Goal: Task Accomplishment & Management: Manage account settings

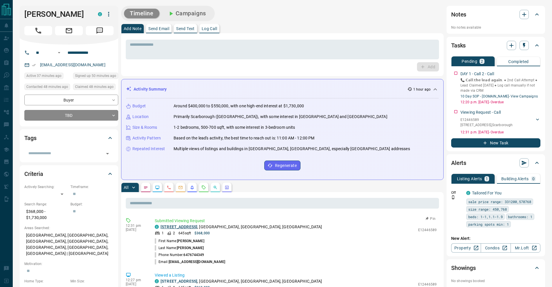
click at [195, 229] on link "[STREET_ADDRESS]" at bounding box center [178, 227] width 37 height 5
click at [175, 52] on textarea at bounding box center [282, 49] width 305 height 15
drag, startPoint x: 440, startPoint y: 43, endPoint x: 332, endPoint y: 27, distance: 109.7
click at [335, 28] on div "Add Note Send Email Send Text Log Call * ​ Add" at bounding box center [282, 50] width 322 height 52
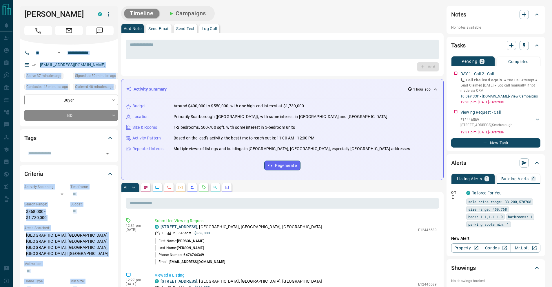
drag, startPoint x: 116, startPoint y: 1, endPoint x: 266, endPoint y: 31, distance: 152.9
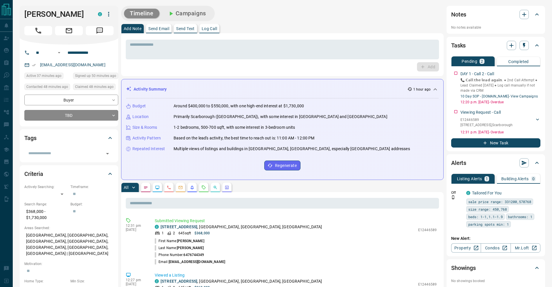
drag, startPoint x: 235, startPoint y: 11, endPoint x: 228, endPoint y: 29, distance: 19.6
click at [157, 52] on textarea at bounding box center [282, 49] width 305 height 15
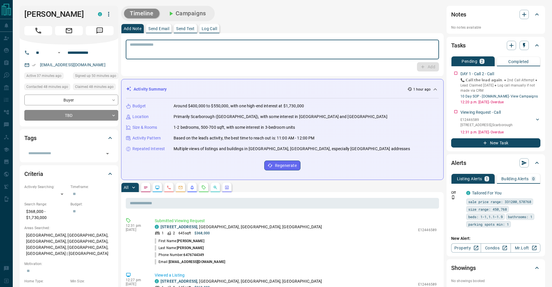
click at [213, 31] on button "Log Call" at bounding box center [209, 28] width 20 height 9
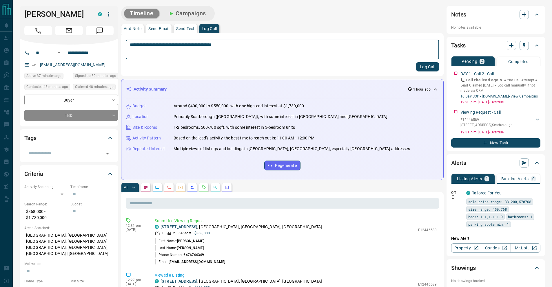
type textarea "**********"
click at [425, 70] on button "Log Call" at bounding box center [427, 66] width 23 height 9
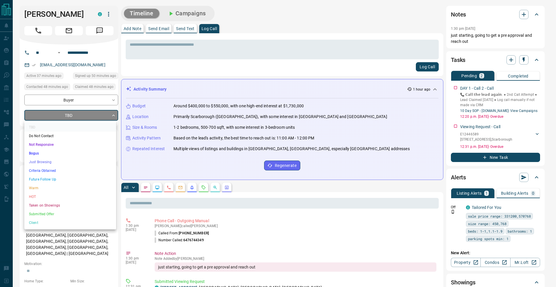
drag, startPoint x: 65, startPoint y: 13, endPoint x: 21, endPoint y: 11, distance: 44.4
click at [22, 11] on div at bounding box center [278, 143] width 556 height 287
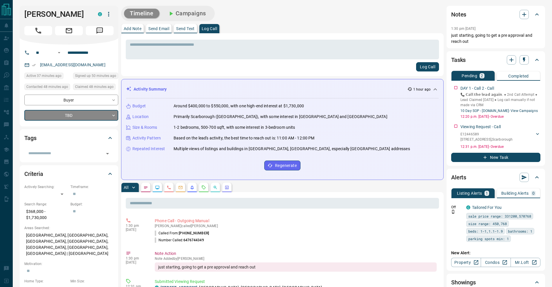
click at [21, 11] on div "TBD Do Not Contact Not Responsive Bogus Just Browsing Criteria Obtained Future …" at bounding box center [276, 143] width 552 height 287
click at [23, 12] on div "[PERSON_NAME] C" at bounding box center [69, 25] width 98 height 39
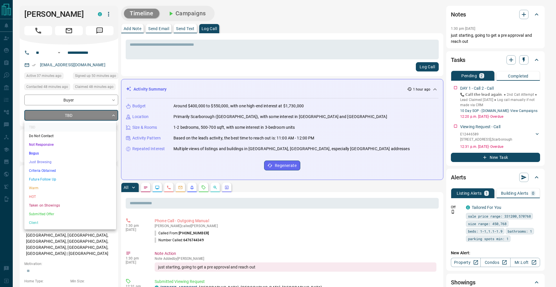
click at [56, 160] on li "Just Browsing" at bounding box center [70, 162] width 92 height 9
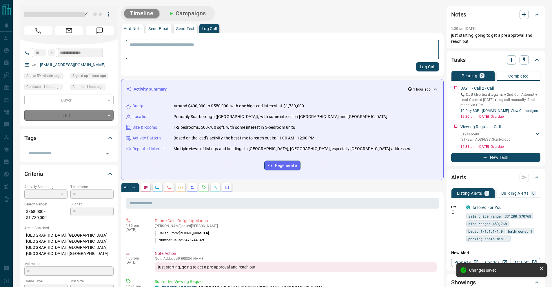
drag, startPoint x: 26, startPoint y: 12, endPoint x: 65, endPoint y: 12, distance: 39.7
click at [65, 12] on h1 at bounding box center [54, 15] width 60 height 10
type input "*"
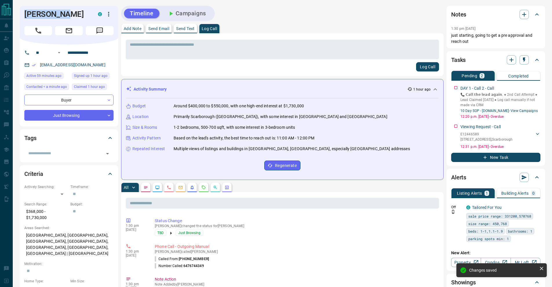
drag, startPoint x: 63, startPoint y: 15, endPoint x: 15, endPoint y: 15, distance: 48.1
copy h1 "[PERSON_NAME]"
